Goal: Navigation & Orientation: Understand site structure

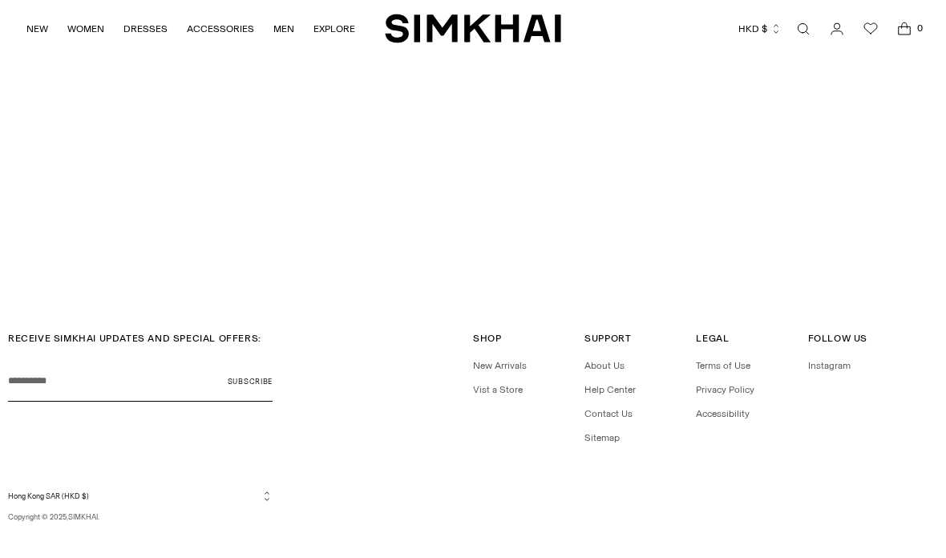
scroll to position [3586, 0]
click at [622, 383] on link "Help Center" at bounding box center [609, 388] width 51 height 11
click at [721, 359] on link "Terms of Use" at bounding box center [723, 364] width 55 height 11
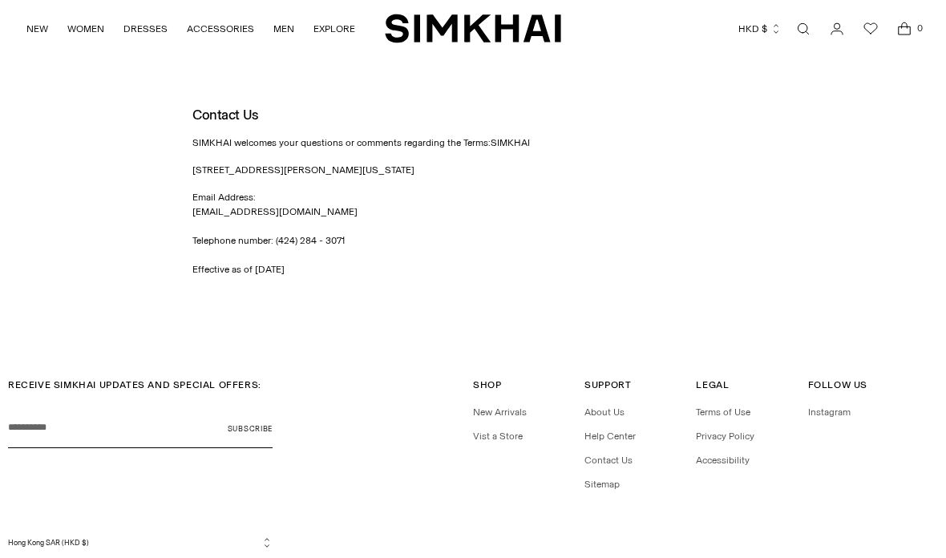
scroll to position [2446, 0]
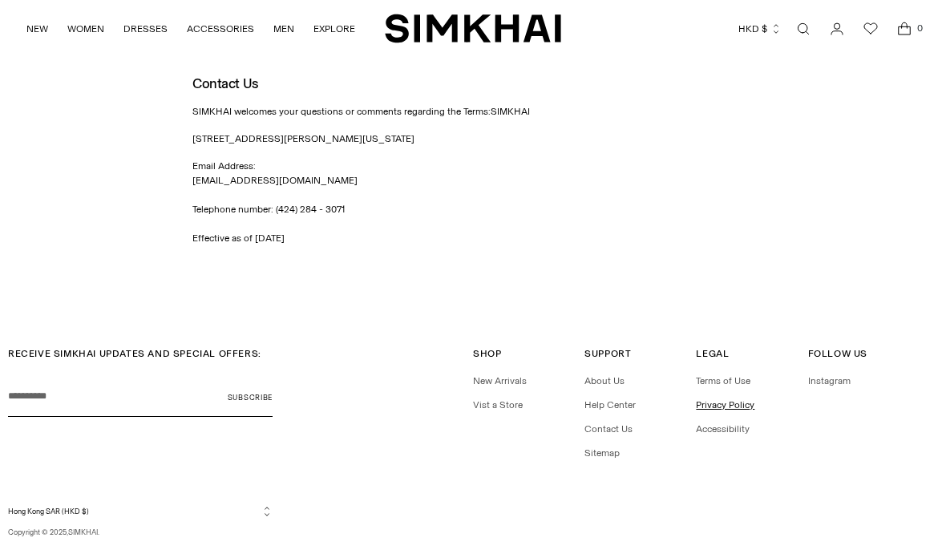
click at [713, 399] on link "Privacy Policy" at bounding box center [725, 404] width 59 height 11
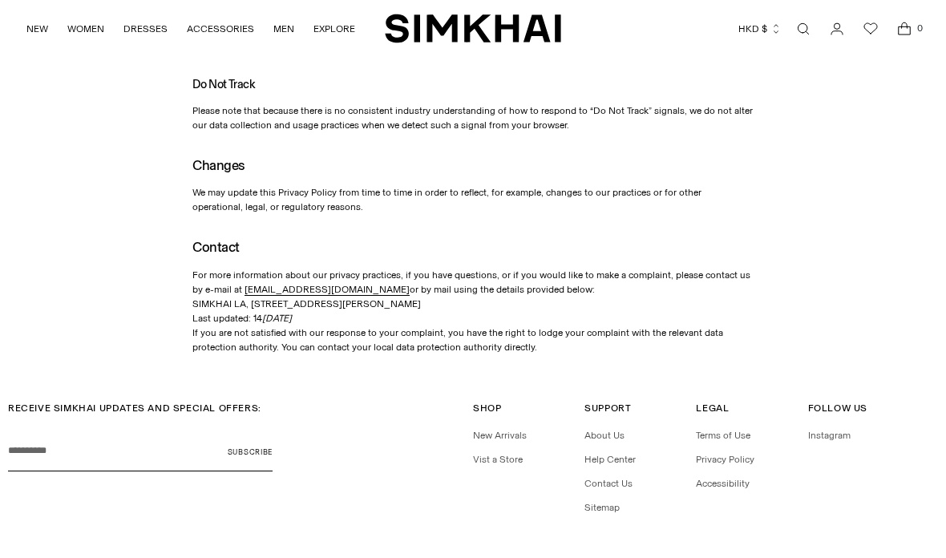
scroll to position [3356, 0]
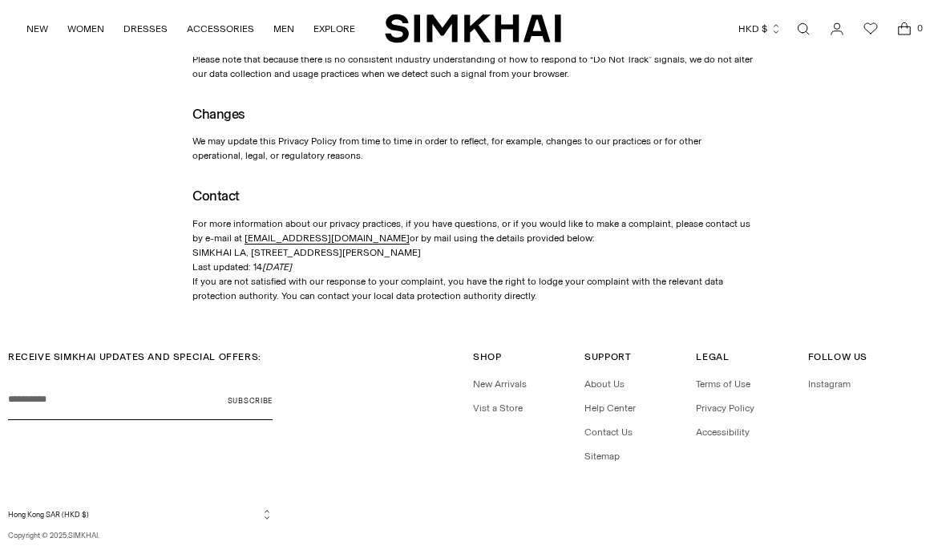
click at [838, 378] on link "Instagram" at bounding box center [829, 383] width 42 height 11
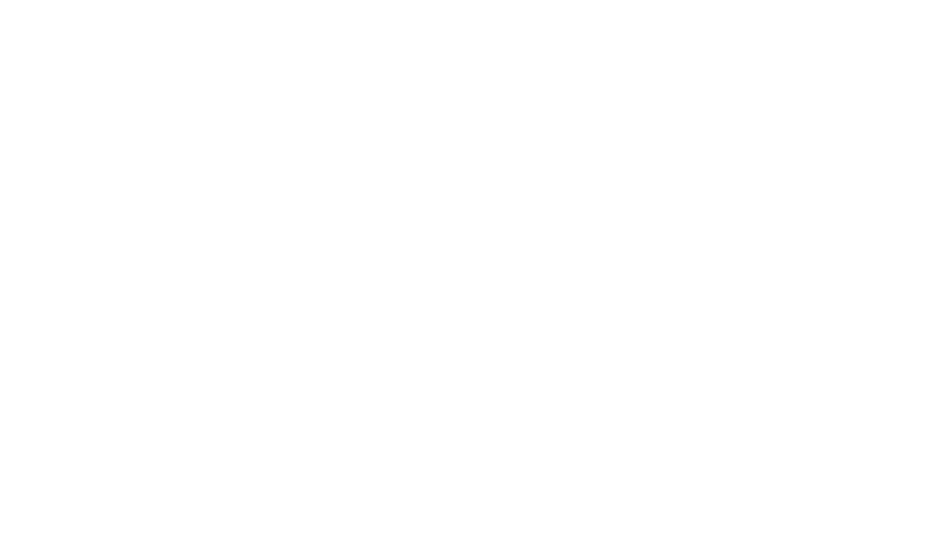
scroll to position [3068, 0]
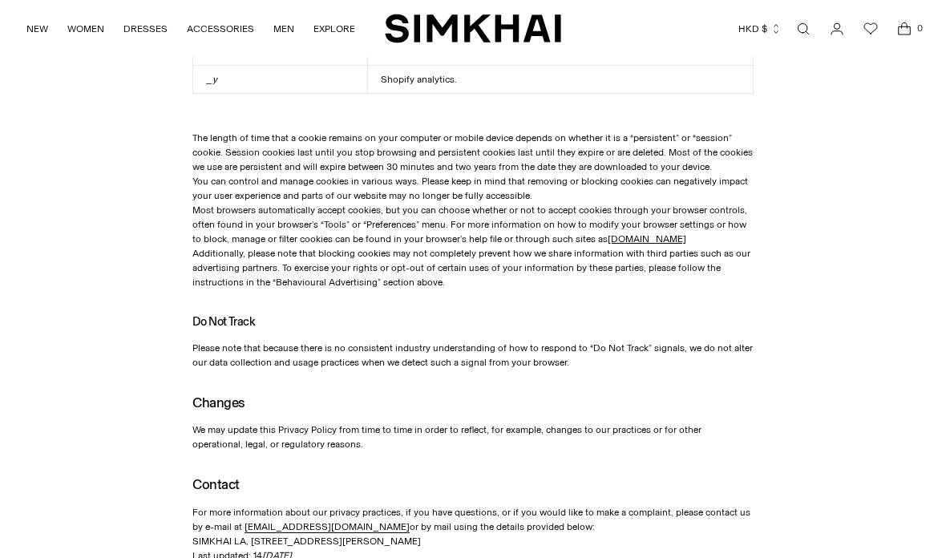
scroll to position [3068, 0]
click at [470, 35] on img "SIMKHAI" at bounding box center [473, 28] width 176 height 31
